Goal: Find specific fact: Find specific fact

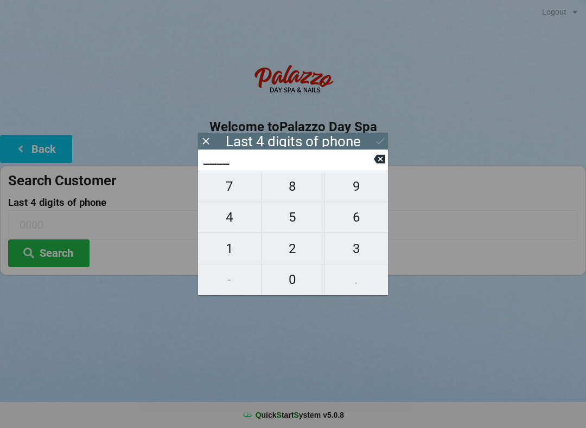
scroll to position [22, 0]
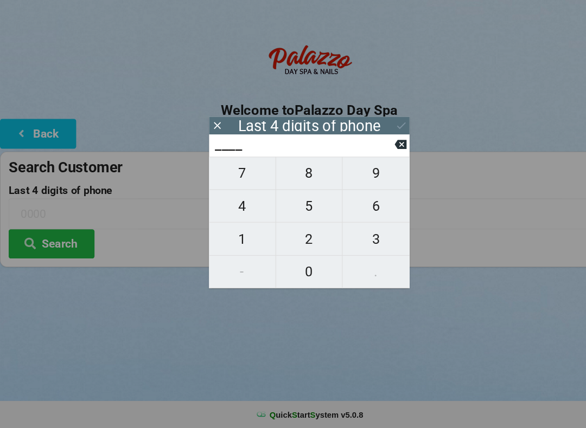
click at [300, 268] on span "0" at bounding box center [292, 279] width 63 height 23
type input "0___"
click at [312, 175] on span "8" at bounding box center [292, 186] width 63 height 23
type input "08__"
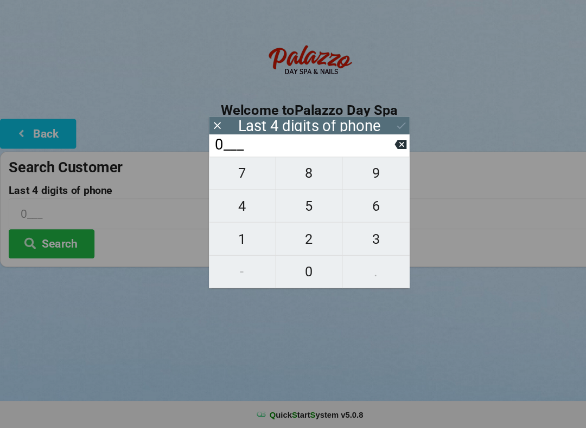
type input "08__"
click at [239, 237] on span "1" at bounding box center [229, 248] width 63 height 23
type input "081_"
click at [304, 206] on span "5" at bounding box center [292, 217] width 63 height 23
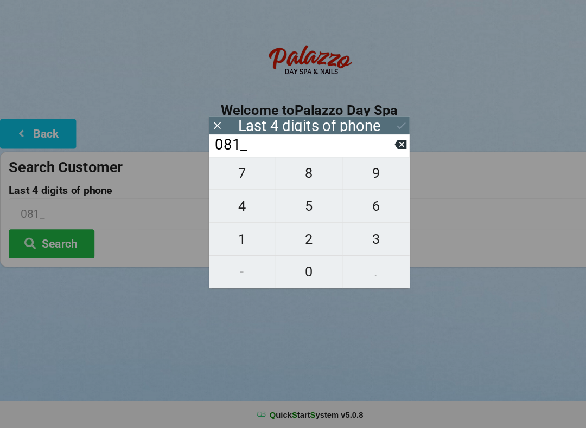
type input "0815"
click at [378, 152] on button at bounding box center [379, 159] width 11 height 15
click at [319, 206] on span "5" at bounding box center [292, 217] width 63 height 23
click at [382, 152] on button at bounding box center [379, 159] width 11 height 15
click at [380, 152] on button at bounding box center [379, 159] width 11 height 15
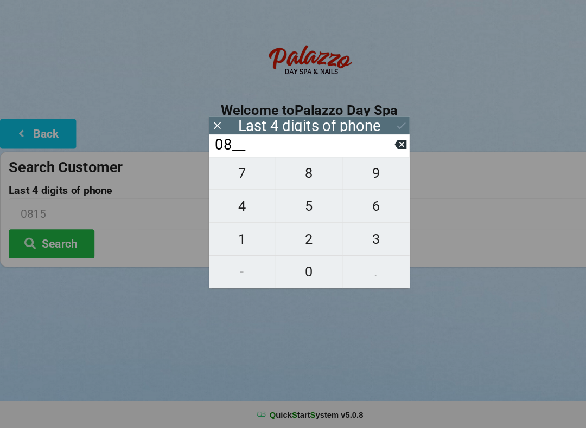
click at [380, 152] on button at bounding box center [379, 159] width 11 height 15
click at [377, 152] on button at bounding box center [379, 159] width 11 height 15
type input "____"
click at [301, 268] on span "0" at bounding box center [292, 279] width 63 height 23
type input "0___"
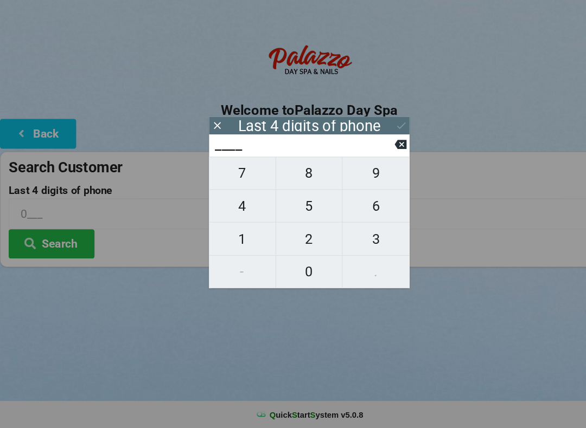
type input "0___"
click at [311, 237] on span "2" at bounding box center [292, 248] width 63 height 23
type input "02__"
click at [243, 237] on span "1" at bounding box center [229, 248] width 63 height 23
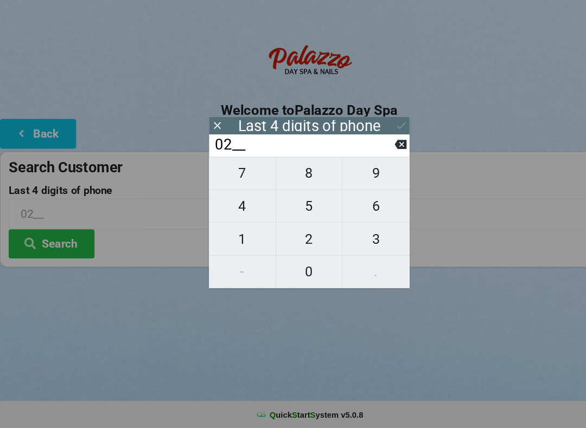
type input "021_"
click at [312, 209] on span "5" at bounding box center [292, 217] width 63 height 23
type input "0215"
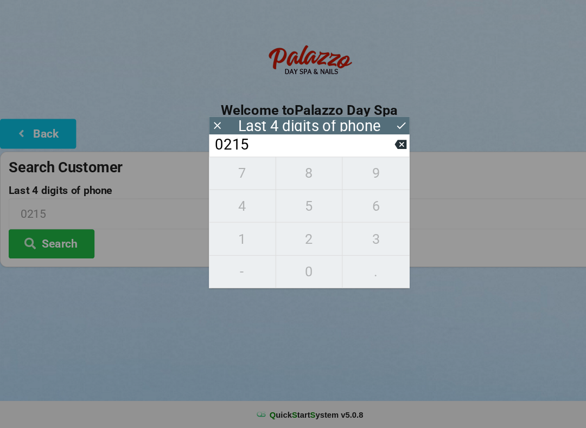
click at [377, 134] on button at bounding box center [379, 141] width 11 height 15
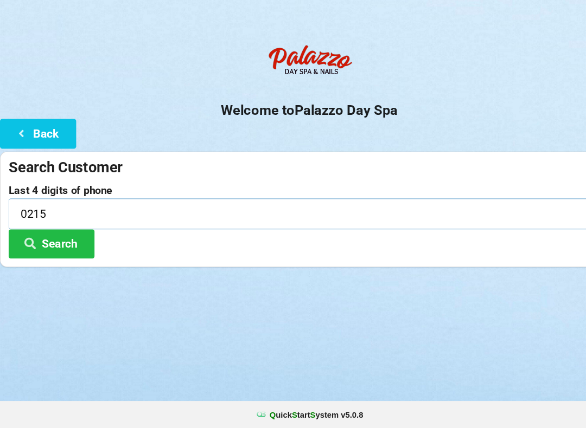
click at [71, 210] on input "0215" at bounding box center [292, 224] width 569 height 29
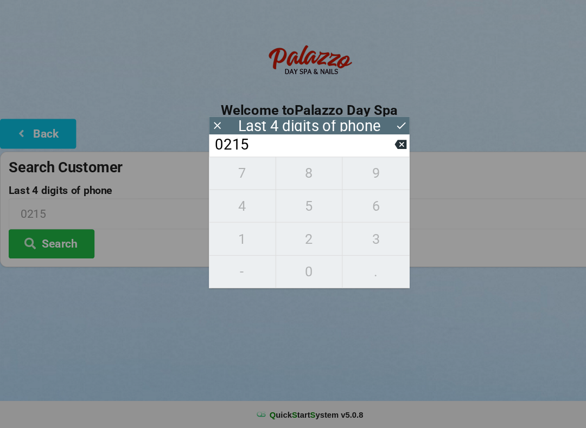
click at [313, 231] on div "7 8 9 4 5 6 1 2 3 - 0 ." at bounding box center [293, 233] width 190 height 125
click at [373, 151] on input "0215" at bounding box center [287, 159] width 171 height 17
click at [379, 152] on button at bounding box center [379, 159] width 11 height 15
click at [373, 151] on input "021_" at bounding box center [287, 159] width 171 height 17
click at [374, 152] on button at bounding box center [379, 159] width 11 height 15
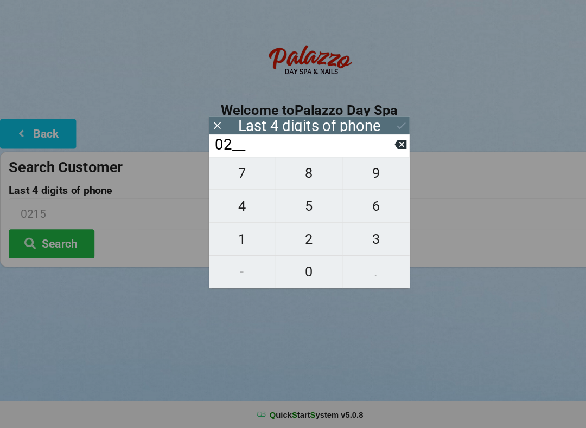
click at [375, 152] on button at bounding box center [379, 159] width 11 height 15
click at [376, 152] on button at bounding box center [379, 159] width 11 height 15
type input "____"
click at [313, 237] on span "2" at bounding box center [292, 248] width 63 height 23
type input "2___"
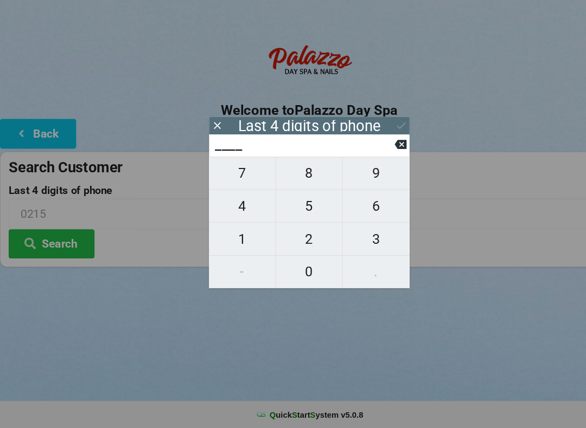
type input "2___"
click at [313, 237] on span "2" at bounding box center [292, 248] width 63 height 23
type input "22__"
click at [314, 237] on span "2" at bounding box center [292, 248] width 63 height 23
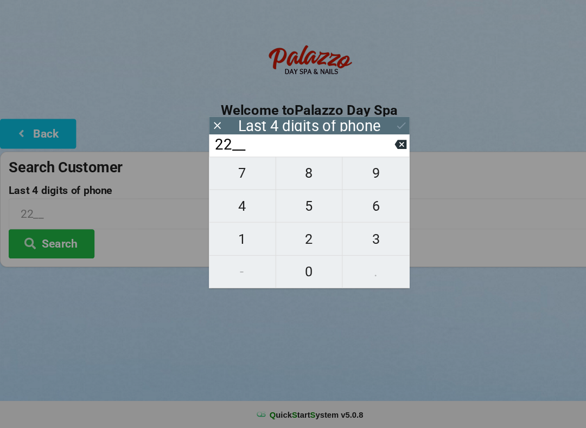
type input "222_"
click at [369, 179] on span "9" at bounding box center [355, 186] width 63 height 23
type input "2229"
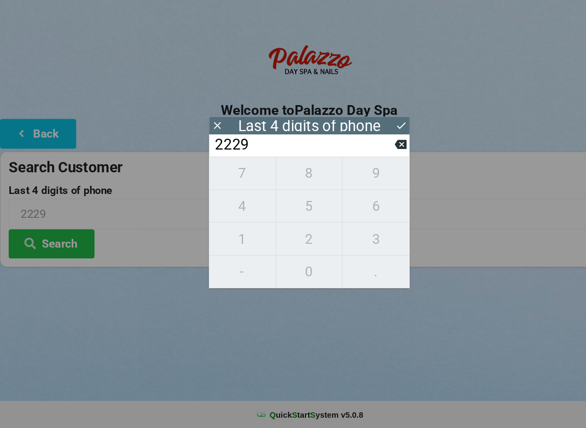
click at [80, 240] on button "Search" at bounding box center [48, 254] width 81 height 28
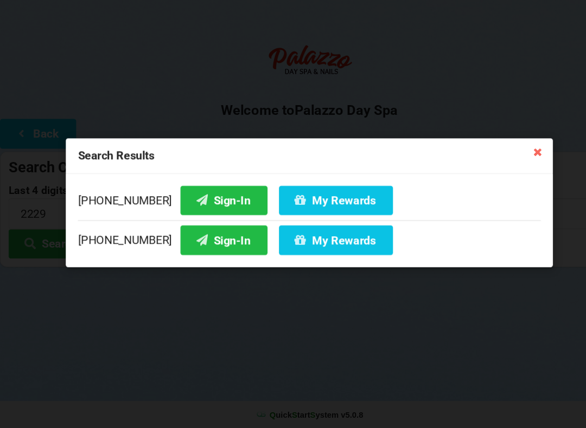
click at [215, 198] on button "Sign-In" at bounding box center [212, 212] width 82 height 28
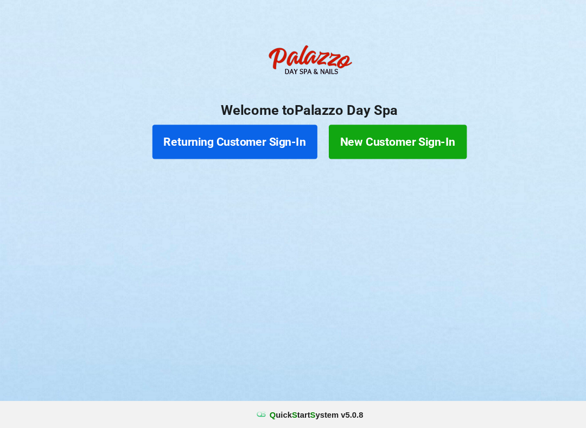
click at [279, 145] on button "Returning Customer Sign-In" at bounding box center [222, 156] width 156 height 33
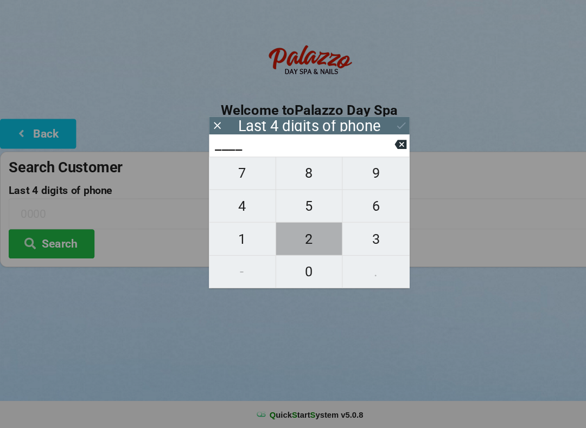
click at [308, 237] on span "2" at bounding box center [292, 248] width 63 height 23
type input "2___"
click at [308, 237] on span "2" at bounding box center [292, 248] width 63 height 23
type input "22__"
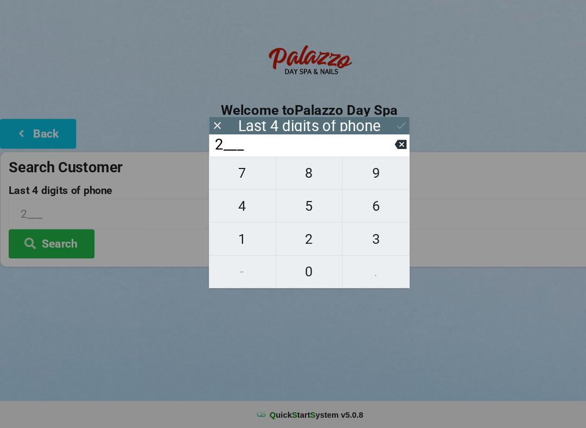
type input "22__"
click at [309, 237] on span "2" at bounding box center [292, 248] width 63 height 23
type input "222_"
click at [363, 175] on span "9" at bounding box center [355, 186] width 63 height 23
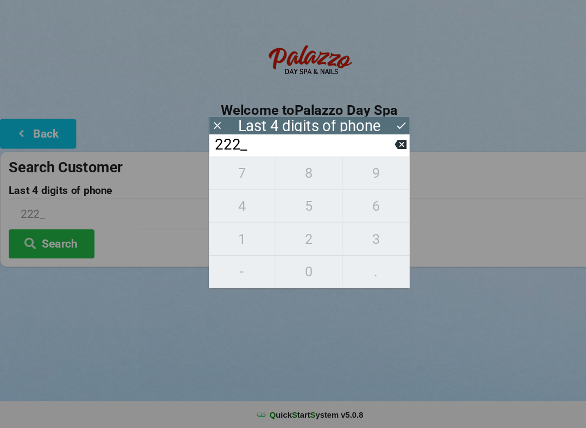
type input "2229"
click at [325, 151] on input "2229" at bounding box center [287, 159] width 171 height 17
click at [66, 240] on button "Search" at bounding box center [48, 254] width 81 height 28
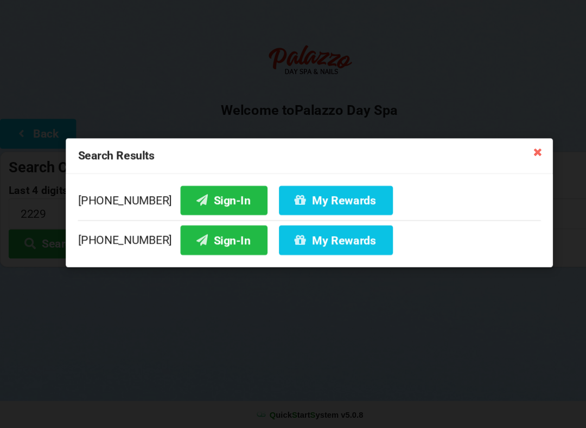
click at [215, 198] on button "Sign-In" at bounding box center [212, 212] width 82 height 28
